Goal: Information Seeking & Learning: Find specific fact

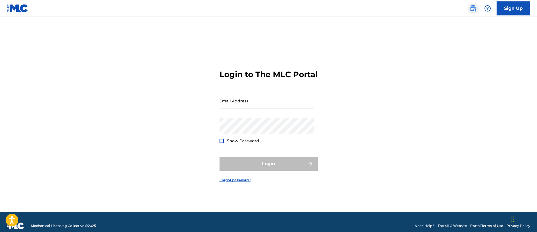
click at [472, 9] on img at bounding box center [472, 8] width 7 height 7
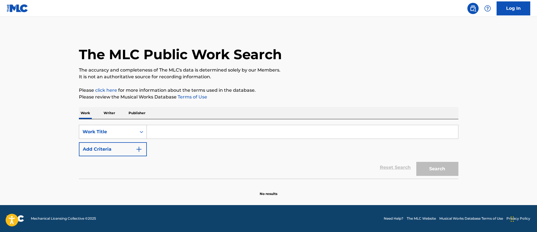
click at [119, 133] on div "Work Title" at bounding box center [107, 131] width 50 height 7
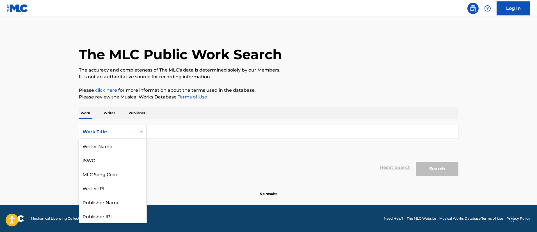
scroll to position [28, 0]
click at [121, 144] on div "MLC Song Code" at bounding box center [112, 146] width 67 height 14
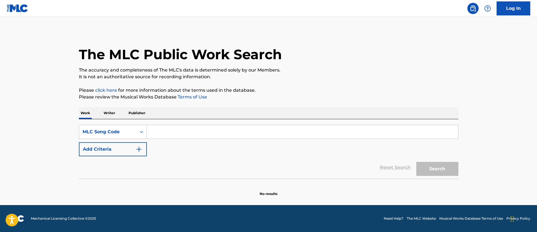
click at [192, 128] on input "Search Form" at bounding box center [302, 131] width 311 height 13
paste input "B85316"
type input "B85316"
click at [416, 162] on button "Search" at bounding box center [437, 169] width 42 height 14
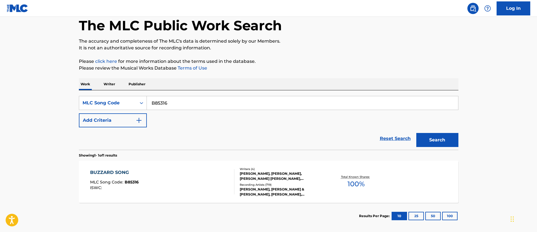
scroll to position [56, 0]
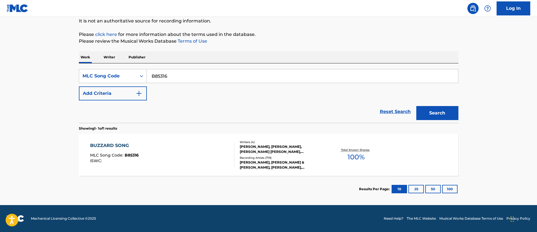
click at [199, 151] on div "BUZZARD SONG MLC Song Code : B85316 ISWC :" at bounding box center [162, 154] width 144 height 25
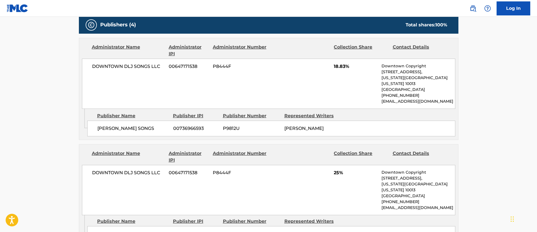
scroll to position [252, 0]
